Goal: Information Seeking & Learning: Check status

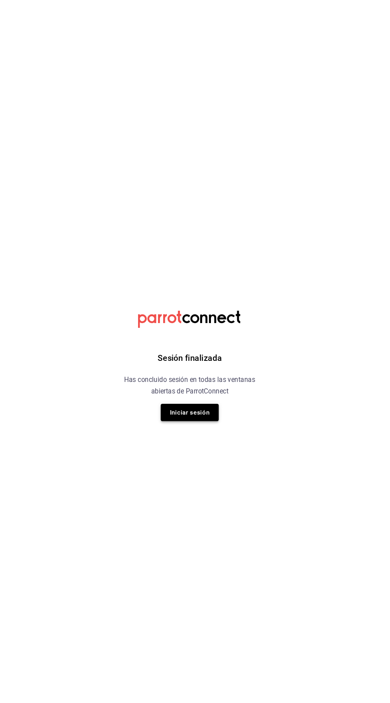
click at [207, 397] on button "Iniciar sesión" at bounding box center [195, 396] width 56 height 17
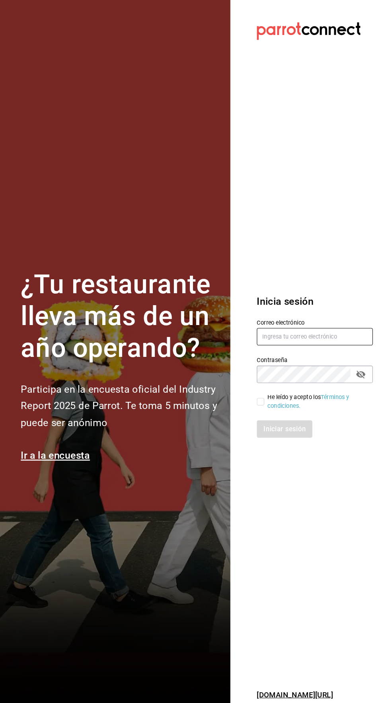
click at [300, 332] on input "text" at bounding box center [314, 323] width 111 height 17
type input "ricardojvalen@gmail.com"
click at [262, 389] on input "He leído y acepto los Términos y condiciones." at bounding box center [262, 385] width 7 height 7
checkbox input "true"
click at [285, 420] on button "Iniciar sesión" at bounding box center [286, 412] width 54 height 17
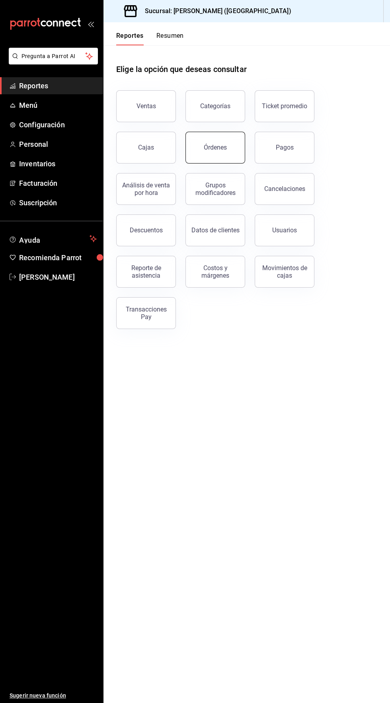
click at [221, 144] on div "Órdenes" at bounding box center [215, 148] width 23 height 8
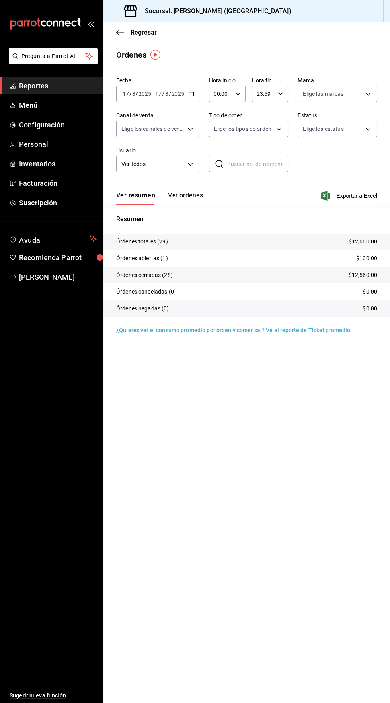
click at [190, 93] on icon "button" at bounding box center [191, 94] width 6 height 6
click at [323, 60] on div "Órdenes" at bounding box center [246, 55] width 286 height 12
click at [237, 93] on icon "button" at bounding box center [238, 94] width 6 height 6
click at [215, 145] on span "04" at bounding box center [217, 144] width 6 height 6
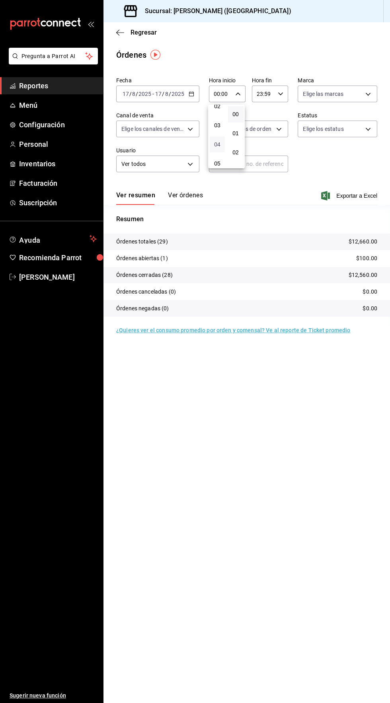
type input "04:00"
click at [325, 43] on div at bounding box center [195, 351] width 390 height 703
click at [41, 82] on span "Reportes" at bounding box center [58, 85] width 78 height 11
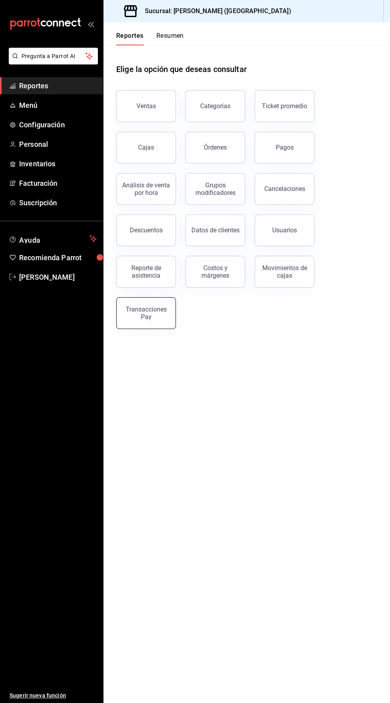
click at [153, 309] on div "Transacciones Pay" at bounding box center [145, 312] width 49 height 15
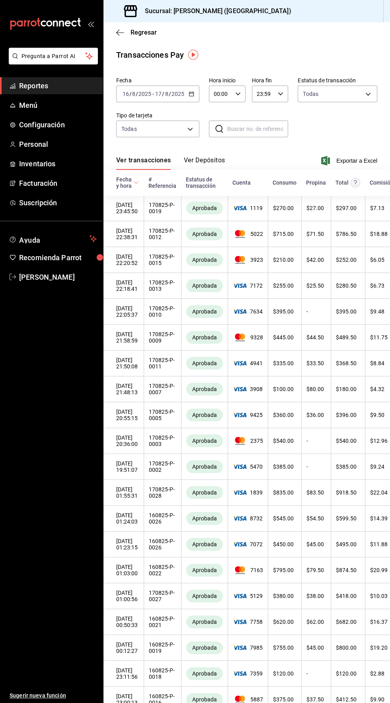
click at [190, 93] on icon "button" at bounding box center [191, 94] width 6 height 6
click at [219, 162] on button "Ver Depósitos" at bounding box center [204, 163] width 41 height 14
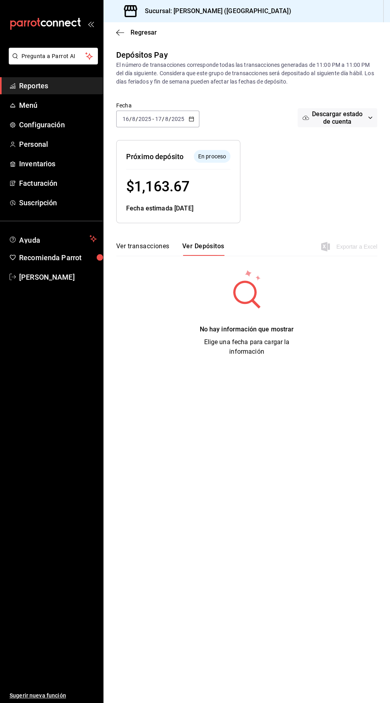
click at [190, 119] on icon "button" at bounding box center [191, 119] width 6 height 6
click at [151, 161] on span "Ayer" at bounding box center [154, 161] width 62 height 8
click at [148, 248] on button "Ver transacciones" at bounding box center [142, 249] width 53 height 14
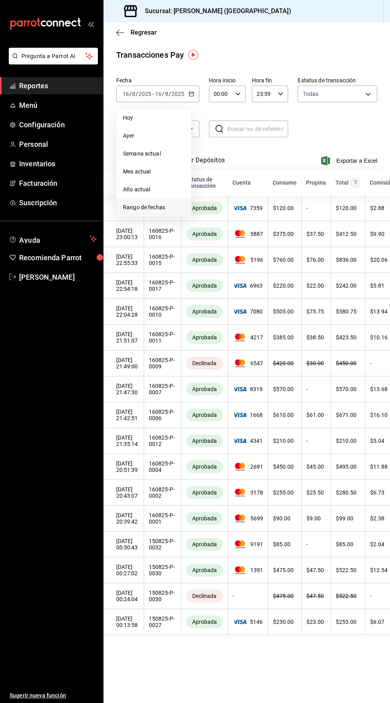
click at [157, 205] on span "Rango de fechas" at bounding box center [154, 207] width 62 height 8
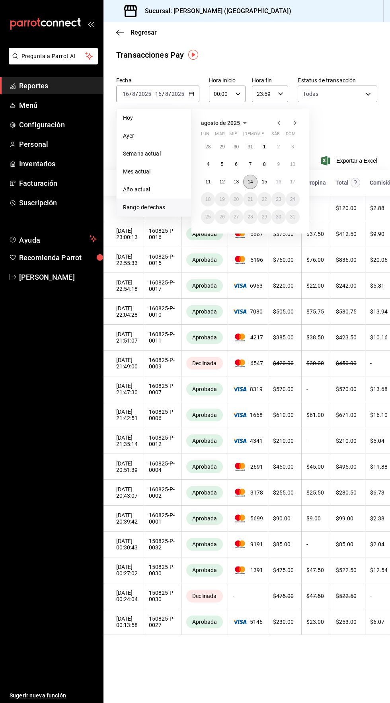
click at [249, 183] on abbr "14" at bounding box center [249, 182] width 5 height 6
click at [237, 93] on icon "button" at bounding box center [238, 94] width 6 height 6
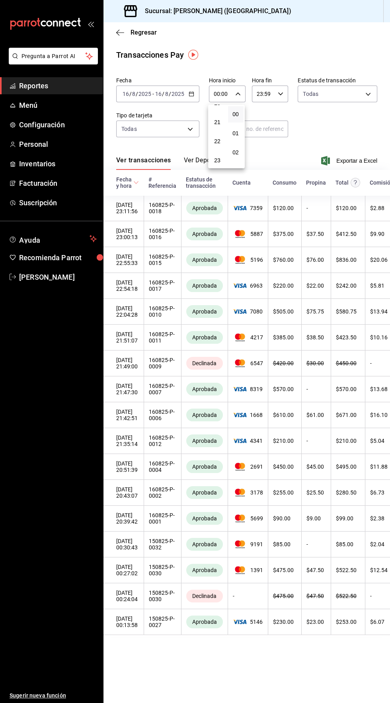
scroll to position [401, 0]
click at [215, 140] on span "22" at bounding box center [217, 139] width 6 height 6
type input "22:00"
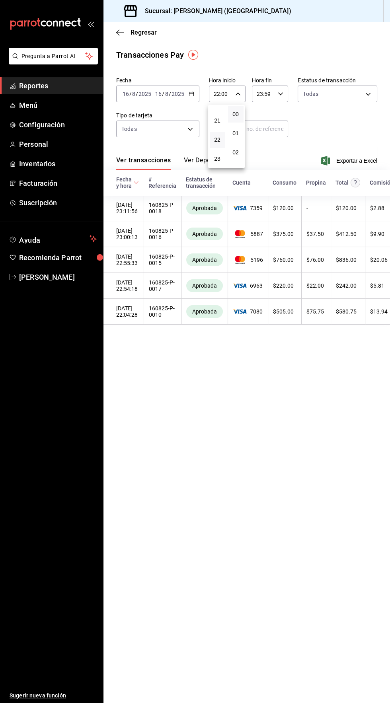
click at [312, 44] on div at bounding box center [195, 351] width 390 height 703
click at [190, 93] on icon "button" at bounding box center [191, 94] width 6 height 6
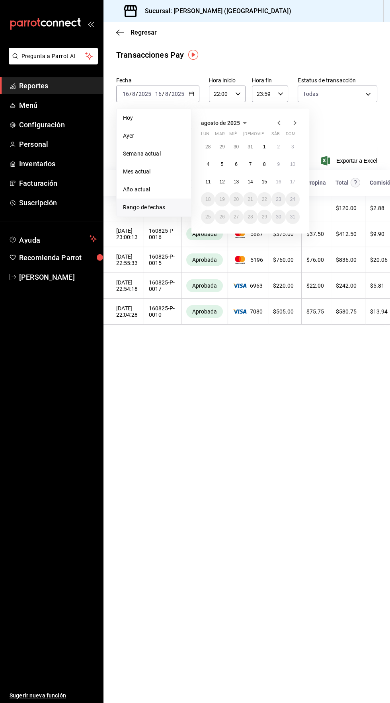
click at [331, 38] on div "Regresar" at bounding box center [246, 32] width 286 height 20
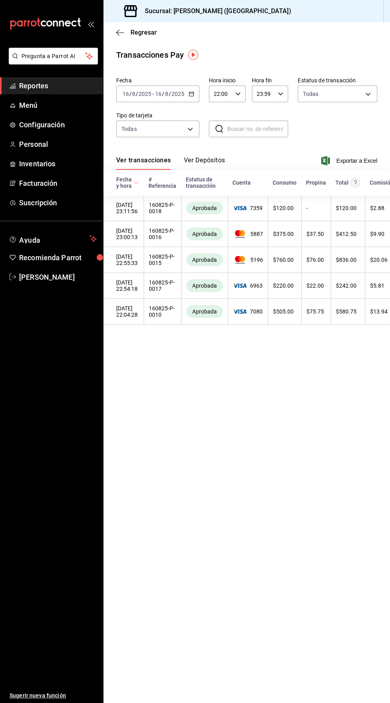
click at [190, 93] on icon "button" at bounding box center [191, 94] width 6 height 6
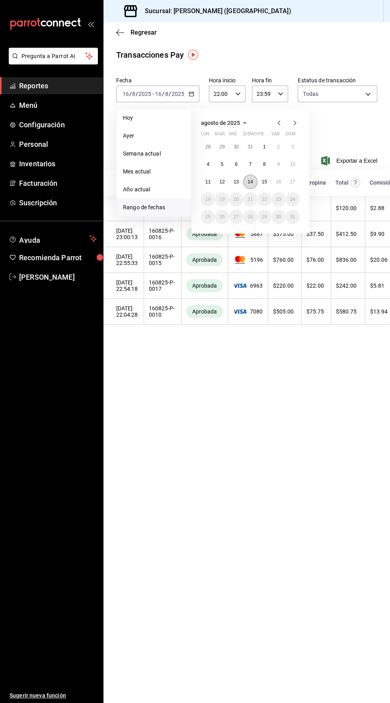
click at [253, 182] on button "14" at bounding box center [250, 182] width 14 height 14
click at [295, 180] on button "17" at bounding box center [293, 182] width 14 height 14
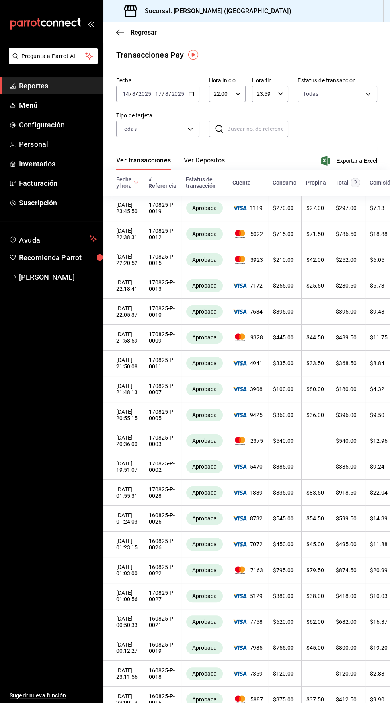
click at [214, 164] on button "Ver Depósitos" at bounding box center [204, 163] width 41 height 14
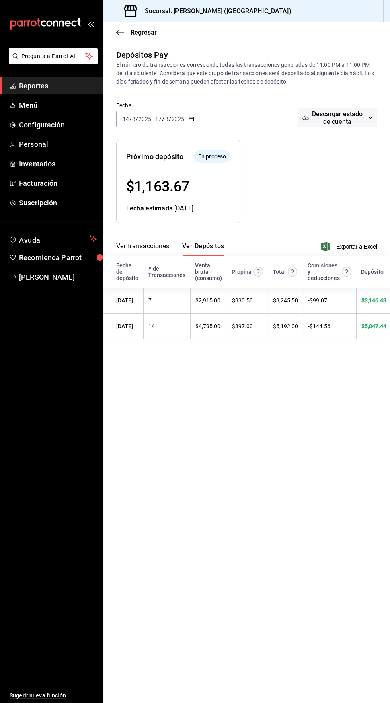
click at [152, 242] on button "Ver transacciones" at bounding box center [142, 249] width 53 height 14
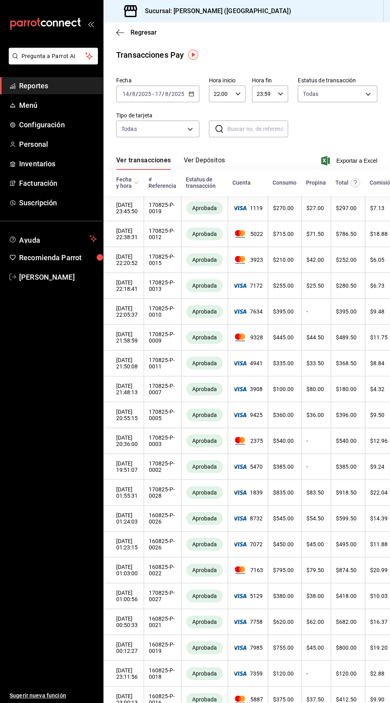
click at [212, 165] on button "Ver Depósitos" at bounding box center [204, 163] width 41 height 14
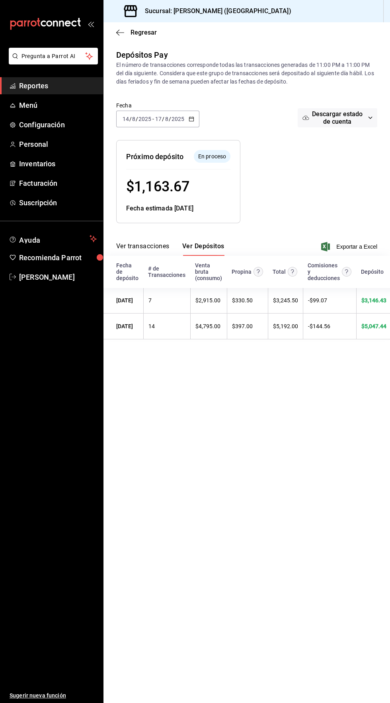
click at [145, 245] on button "Ver transacciones" at bounding box center [142, 249] width 53 height 14
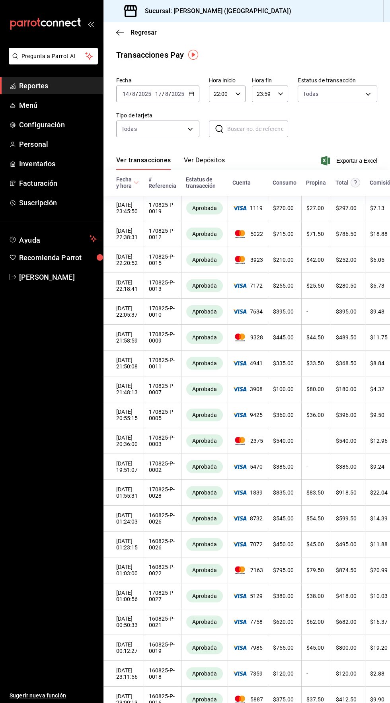
click at [190, 93] on icon "button" at bounding box center [191, 94] width 6 height 6
click at [157, 210] on span "Rango de fechas" at bounding box center [154, 207] width 62 height 8
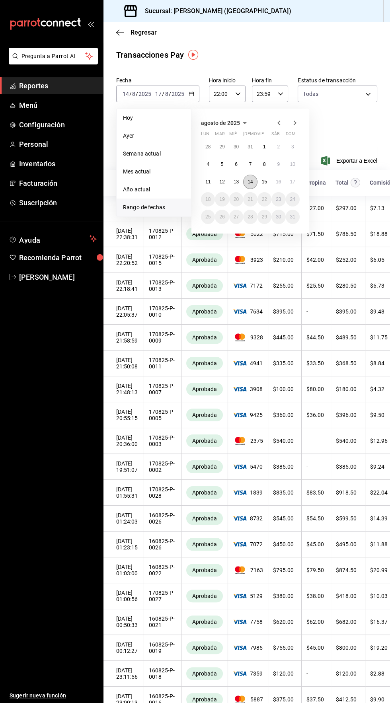
click at [250, 181] on abbr "14" at bounding box center [249, 182] width 5 height 6
click at [295, 181] on abbr "17" at bounding box center [292, 182] width 5 height 6
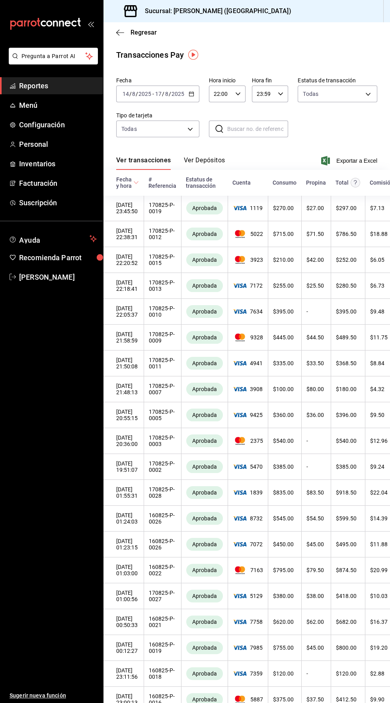
click at [217, 165] on button "Ver Depósitos" at bounding box center [204, 163] width 41 height 14
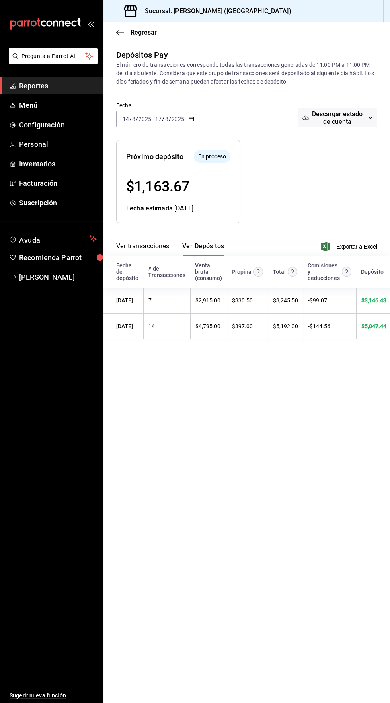
scroll to position [0, 86]
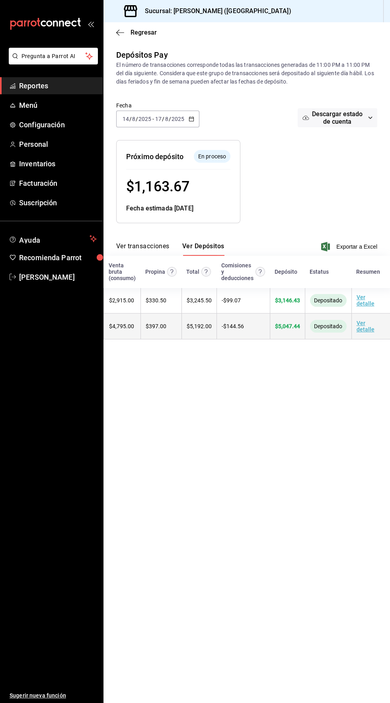
click at [360, 325] on link "Ver detalle" at bounding box center [365, 326] width 18 height 13
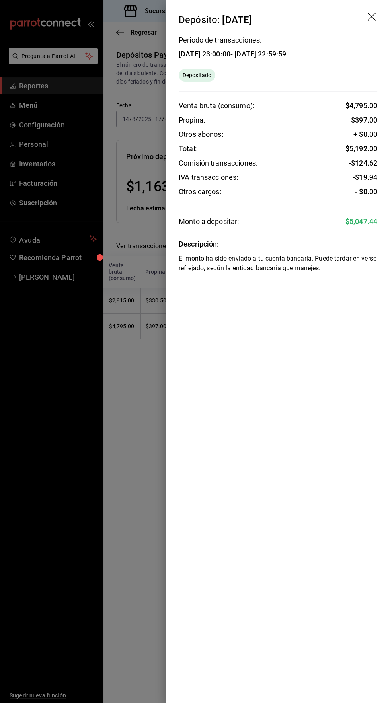
click at [376, 16] on icon "drag" at bounding box center [372, 18] width 10 height 10
